Goal: Task Accomplishment & Management: Manage account settings

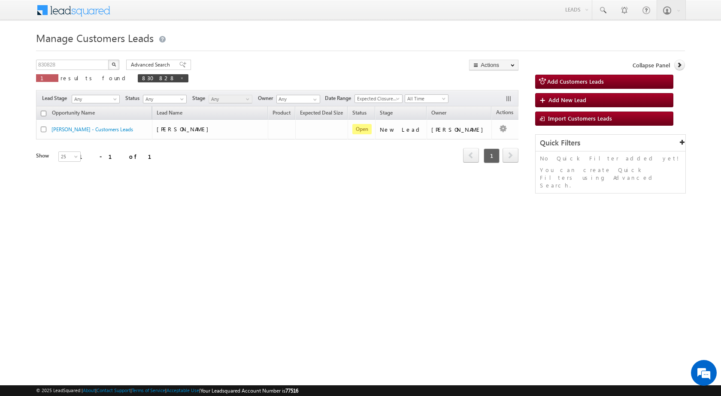
click at [112, 67] on button "button" at bounding box center [113, 65] width 11 height 10
click at [81, 67] on input "830828" at bounding box center [72, 65] width 73 height 10
click at [79, 67] on input "830828" at bounding box center [72, 65] width 73 height 10
paste input "2489"
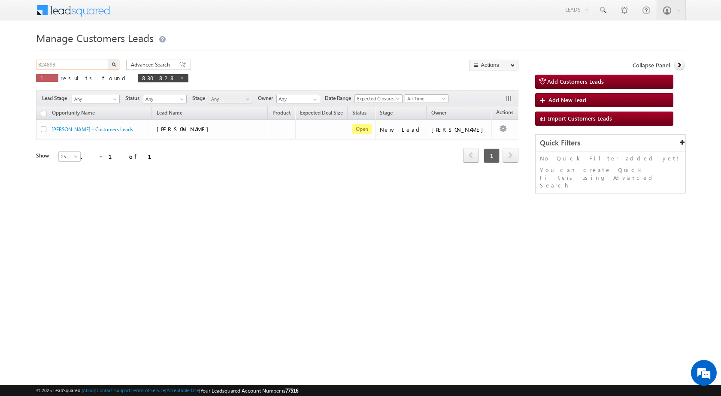
type input "824898"
click at [108, 60] on button "button" at bounding box center [113, 65] width 11 height 10
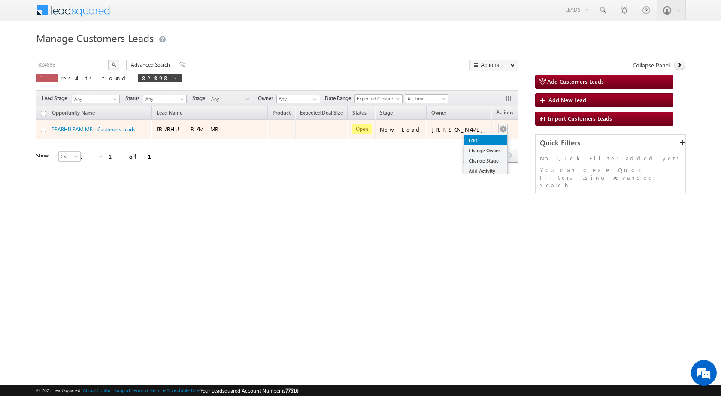
click at [464, 138] on link "Edit" at bounding box center [485, 140] width 43 height 10
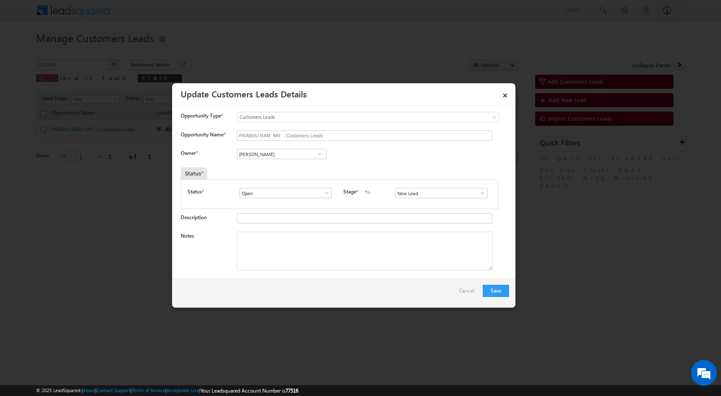
click at [478, 191] on span at bounding box center [482, 193] width 9 height 7
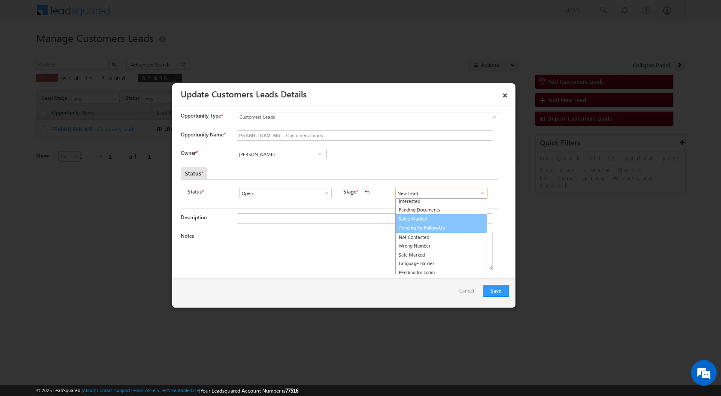
scroll to position [13, 0]
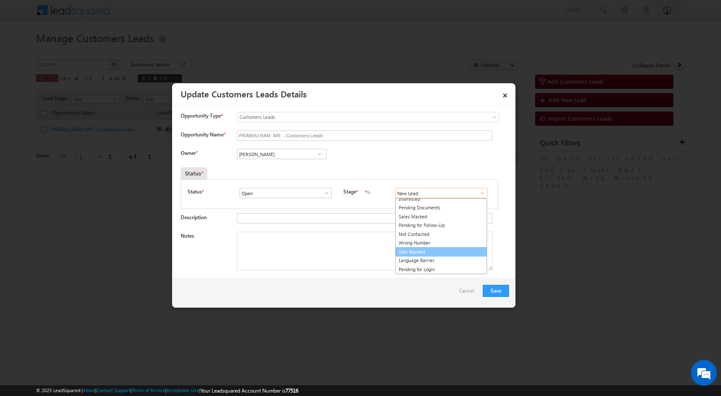
click at [418, 252] on link "Sale Marked" at bounding box center [441, 252] width 92 height 10
type input "Sale Marked"
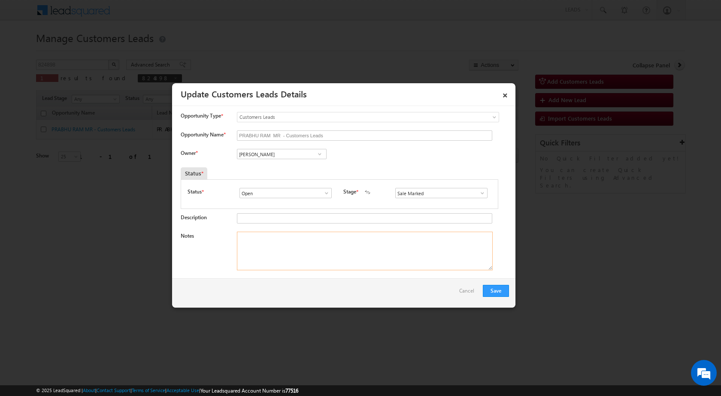
drag, startPoint x: 284, startPoint y: 265, endPoint x: 275, endPoint y: 262, distance: 10.4
click at [284, 265] on textarea "Notes" at bounding box center [365, 251] width 256 height 39
paste textarea "824898 - VB_Interested - PRABHU RAM MR - 9649979662 - CONSTRUCTION - PALI 30642…"
type textarea "824898 - VB_Interested - PRABHU RAM MR - 9649979662 - CONSTRUCTION - PALI 30642…"
click at [283, 300] on div "Save Cancel" at bounding box center [343, 292] width 343 height 29
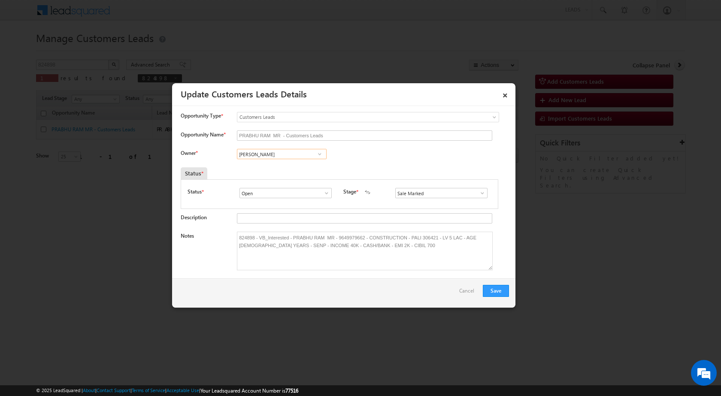
click at [268, 156] on input "Vikas Halwai" at bounding box center [282, 154] width 90 height 10
paste input "pritam.kumar@sgrlimited.in"
click at [251, 167] on link "Pritam Kumar pritam.kumar@sgrlimited.in" at bounding box center [282, 167] width 90 height 16
type input "Pritam Kumar"
click at [398, 155] on div "Owner * Vikas Halwai Vikas Halwai Vikas Halwai Pritam Kumar Pritam Kumar 0f71c3…" at bounding box center [345, 156] width 328 height 14
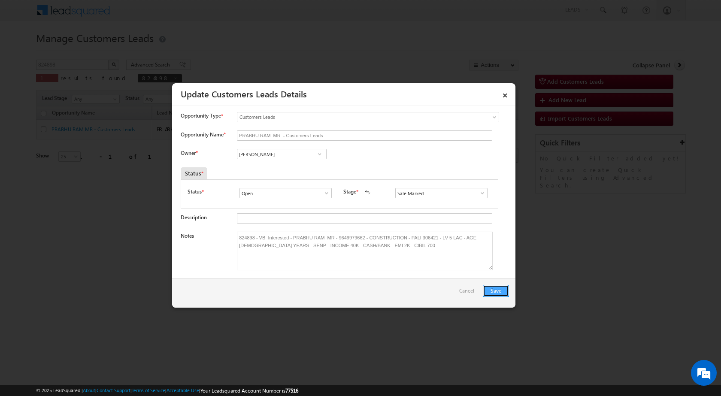
click at [493, 291] on button "Save" at bounding box center [496, 291] width 26 height 12
